Goal: Task Accomplishment & Management: Manage account settings

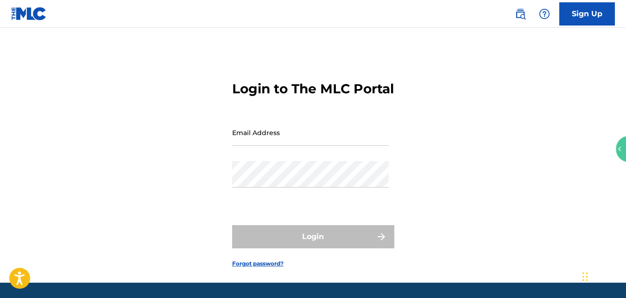
click at [264, 146] on input "Email Address" at bounding box center [310, 132] width 157 height 26
type input "[EMAIL_ADDRESS][DOMAIN_NAME]"
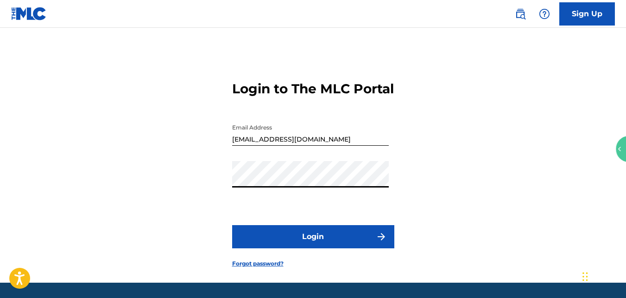
click at [300, 248] on button "Login" at bounding box center [313, 236] width 162 height 23
click at [279, 246] on button "Login" at bounding box center [313, 236] width 162 height 23
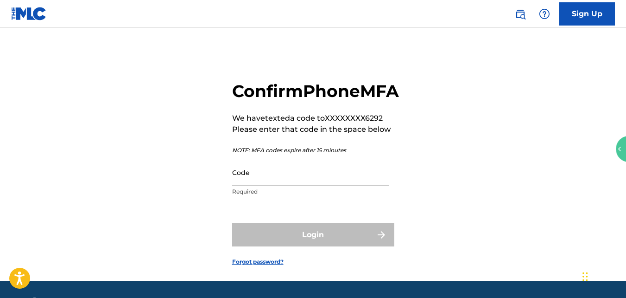
click at [270, 185] on input "Code" at bounding box center [310, 172] width 157 height 26
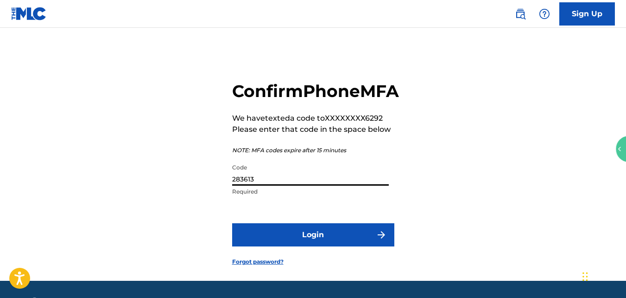
type input "283613"
click at [290, 246] on button "Login" at bounding box center [313, 234] width 162 height 23
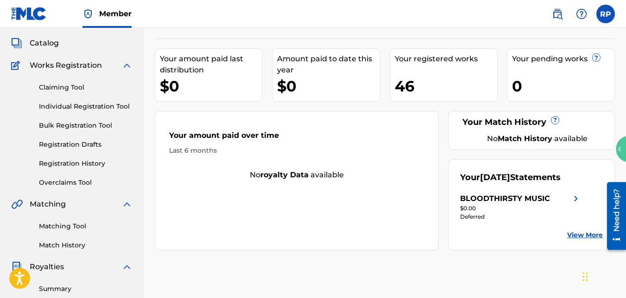
scroll to position [52, 0]
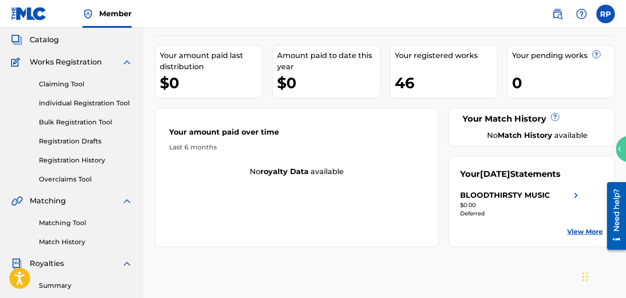
click at [623, 91] on div "BLOODTHIRSTY MUSIC Your amount paid last distribution $0 Amount paid to date th…" at bounding box center [385, 238] width 483 height 479
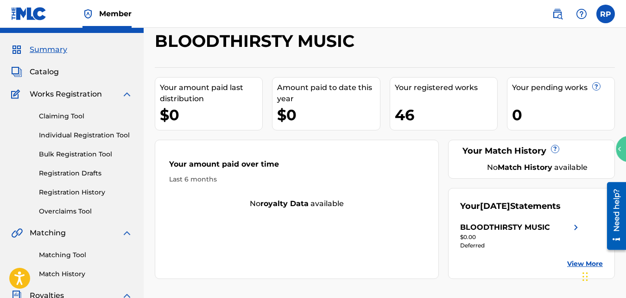
scroll to position [16, 0]
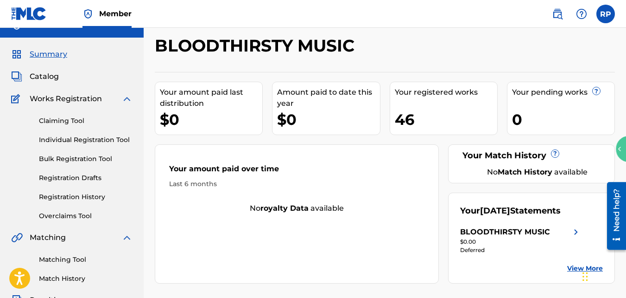
click at [51, 74] on span "Catalog" at bounding box center [44, 76] width 29 height 11
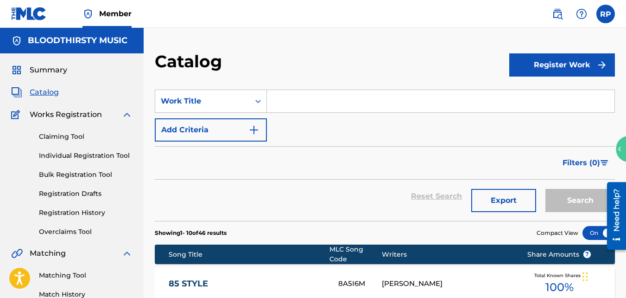
click at [51, 74] on span "Summary" at bounding box center [49, 69] width 38 height 11
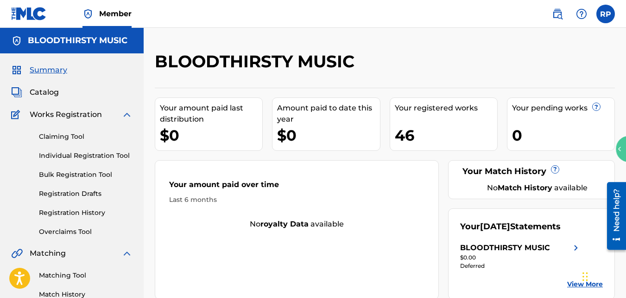
click at [48, 95] on span "Catalog" at bounding box center [44, 92] width 29 height 11
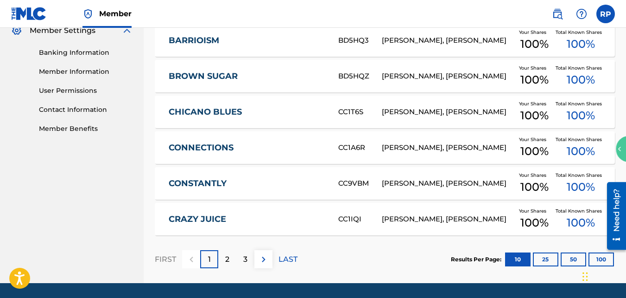
scroll to position [399, 0]
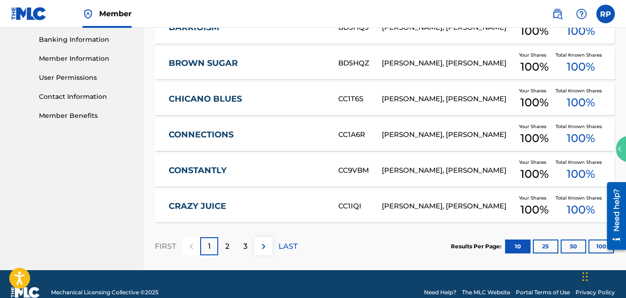
click at [600, 243] on button "100" at bounding box center [601, 246] width 25 height 14
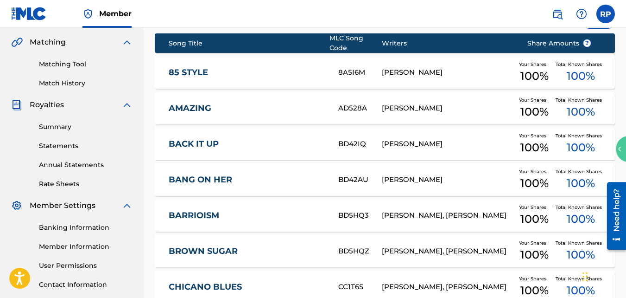
scroll to position [195, 0]
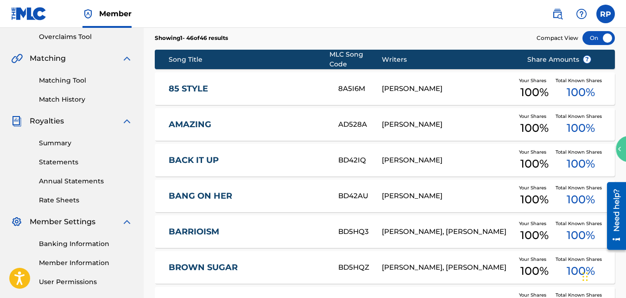
click at [74, 81] on link "Matching Tool" at bounding box center [86, 81] width 94 height 10
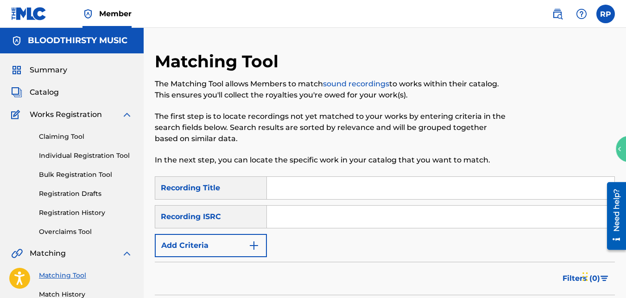
click at [74, 81] on div "Summary Catalog Works Registration Claiming Tool Individual Registration Tool B…" at bounding box center [72, 291] width 144 height 477
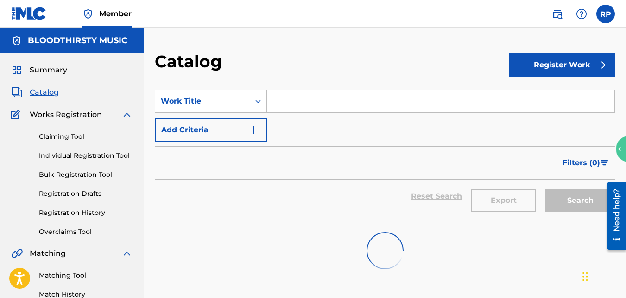
scroll to position [195, 0]
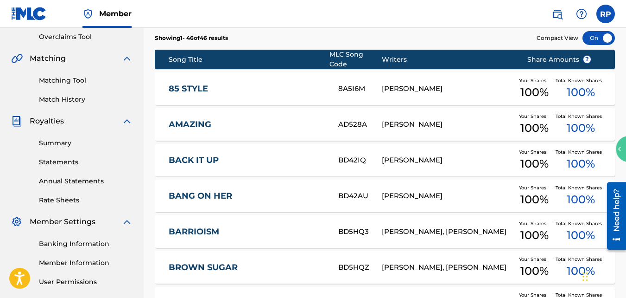
drag, startPoint x: 205, startPoint y: 81, endPoint x: 219, endPoint y: 107, distance: 29.6
drag, startPoint x: 219, startPoint y: 107, endPoint x: 169, endPoint y: 76, distance: 58.9
click at [169, 76] on div "85 STYLE 8A5I6M [PERSON_NAME] Your Shares 100 % Total Known Shares 100 %" at bounding box center [385, 88] width 460 height 32
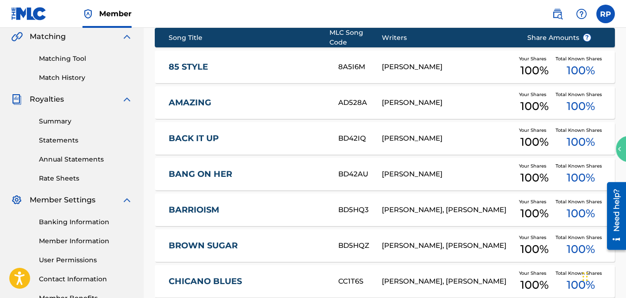
scroll to position [211, 0]
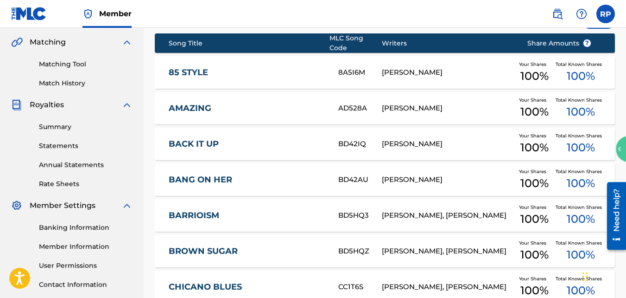
click at [217, 246] on link "BROWN SUGAR" at bounding box center [247, 251] width 157 height 11
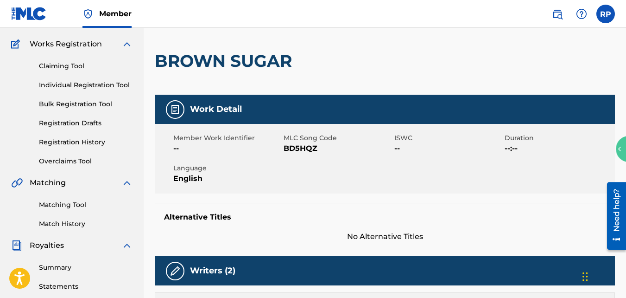
scroll to position [72, 0]
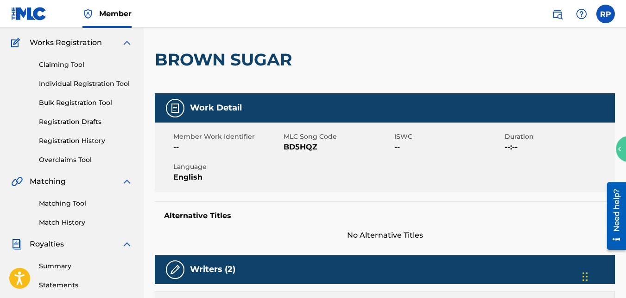
click at [70, 200] on link "Matching Tool" at bounding box center [86, 203] width 94 height 10
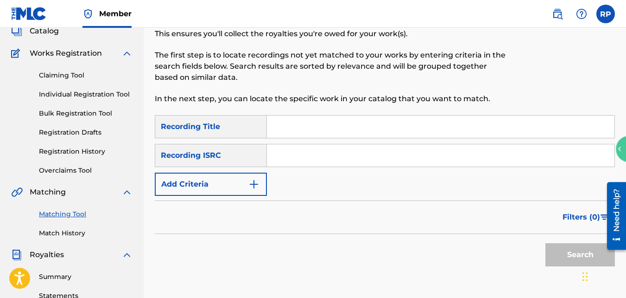
scroll to position [65, 0]
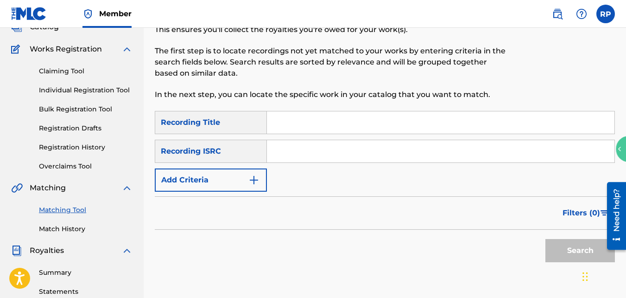
click at [254, 183] on img "Search Form" at bounding box center [253, 179] width 11 height 11
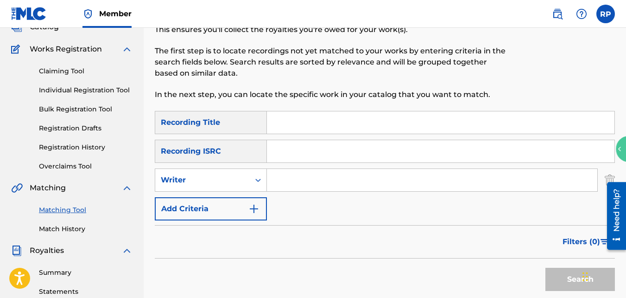
click at [290, 175] on input "Search Form" at bounding box center [432, 180] width 330 height 22
click at [261, 121] on div "Recording Title" at bounding box center [211, 122] width 112 height 23
